Goal: Task Accomplishment & Management: Complete application form

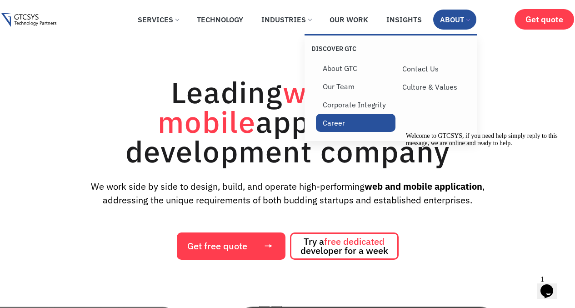
click at [338, 120] on link "Career" at bounding box center [356, 123] width 80 height 18
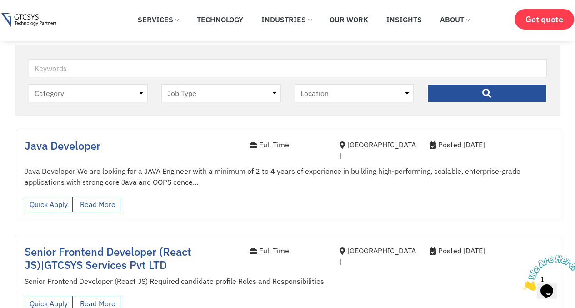
scroll to position [213, 0]
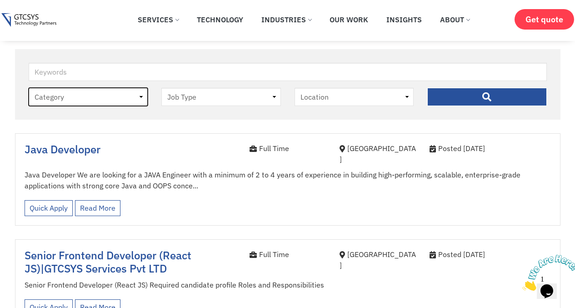
click at [120, 105] on select "Category job" at bounding box center [89, 97] width 120 height 18
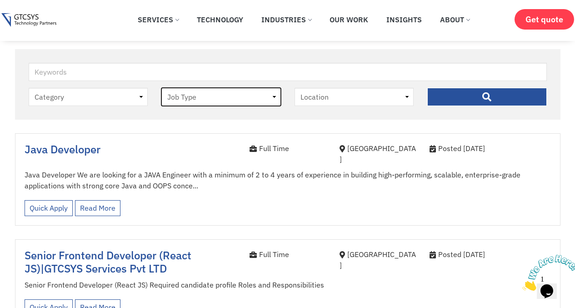
click at [222, 97] on select "Job Type Full Time Internee" at bounding box center [221, 97] width 120 height 18
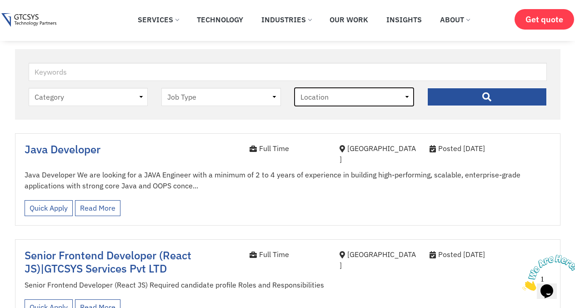
click at [327, 99] on select "Location Ahmedabad" at bounding box center [355, 97] width 120 height 18
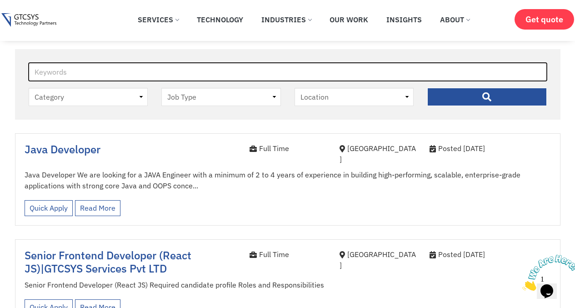
click at [157, 72] on input "Keywords" at bounding box center [288, 72] width 518 height 18
type input ".net"
click at [427, 88] on input "" at bounding box center [487, 97] width 120 height 18
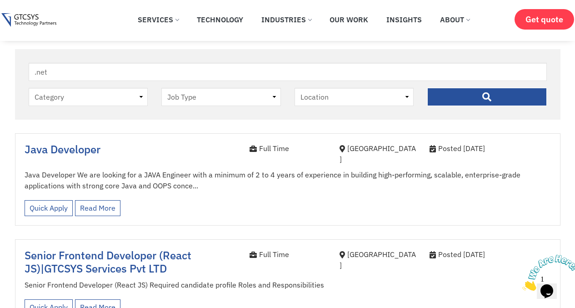
click at [436, 94] on input "" at bounding box center [487, 97] width 120 height 18
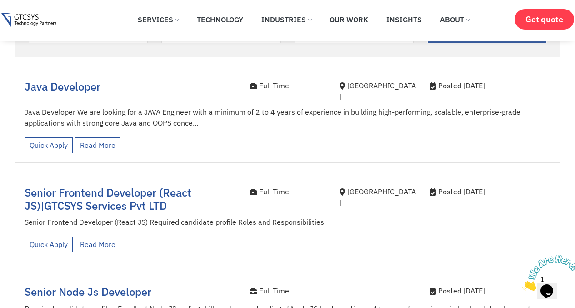
scroll to position [331, 0]
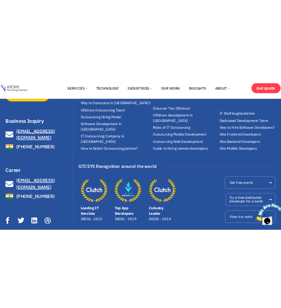
scroll to position [756, 0]
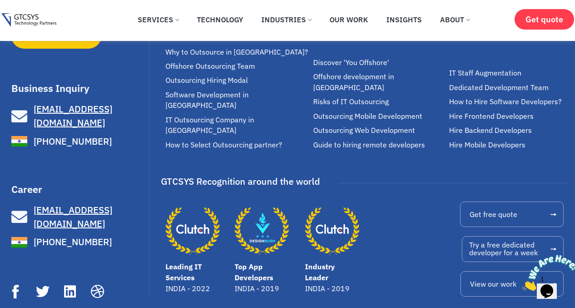
click at [43, 204] on span "[EMAIL_ADDRESS][DOMAIN_NAME]" at bounding box center [73, 217] width 79 height 26
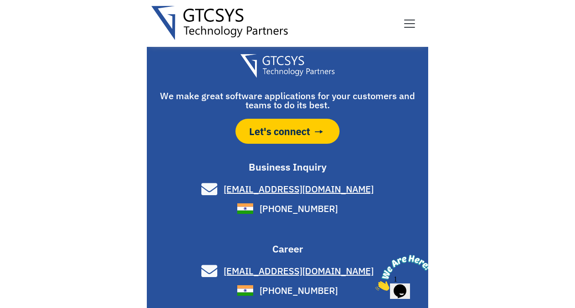
scroll to position [727, 0]
